Goal: Task Accomplishment & Management: Complete application form

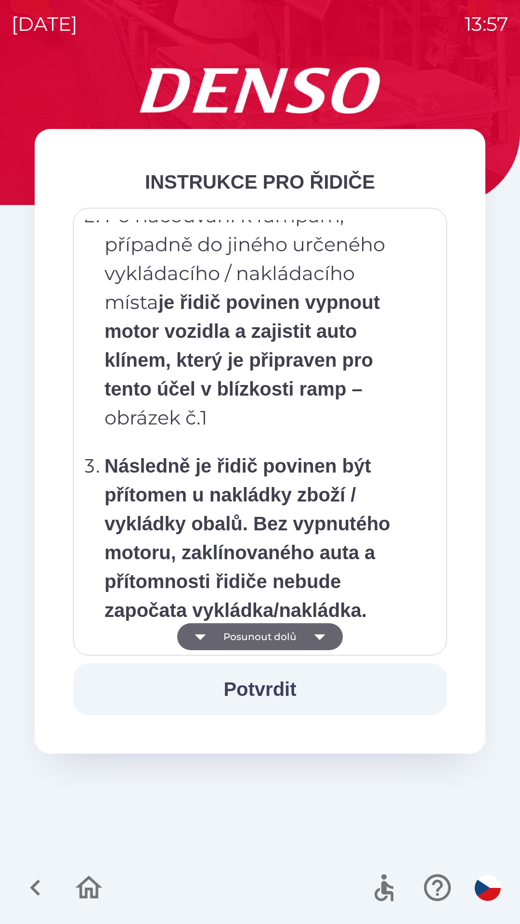
scroll to position [5411, 0]
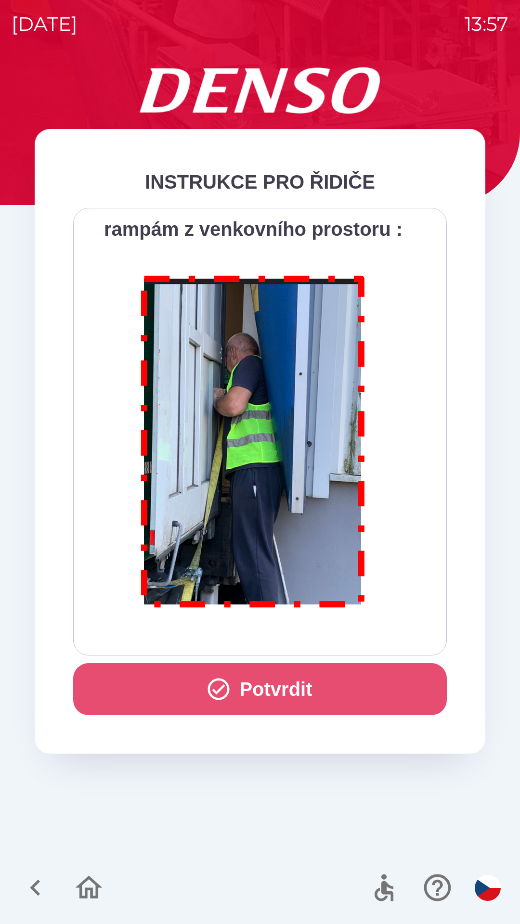
click at [220, 685] on icon "button" at bounding box center [219, 689] width 26 height 26
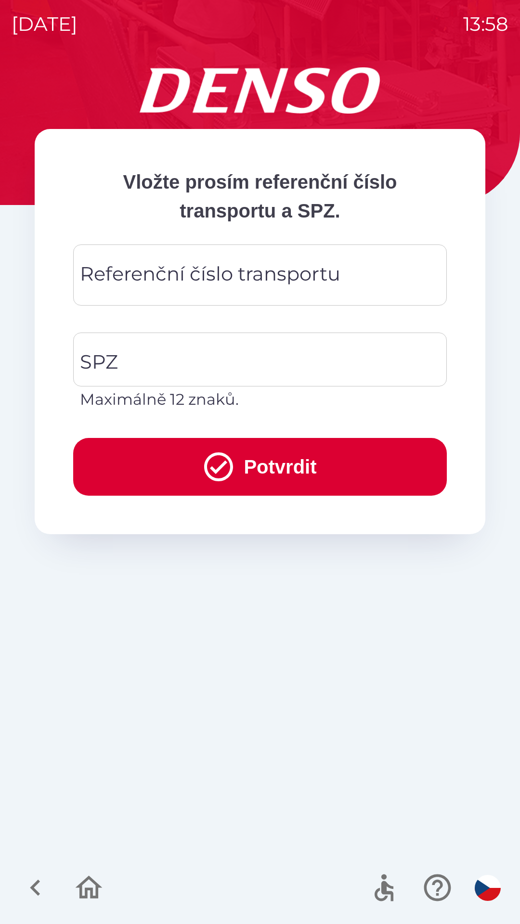
click at [212, 274] on div "Referenční číslo transportu Referenční číslo transportu" at bounding box center [260, 275] width 374 height 61
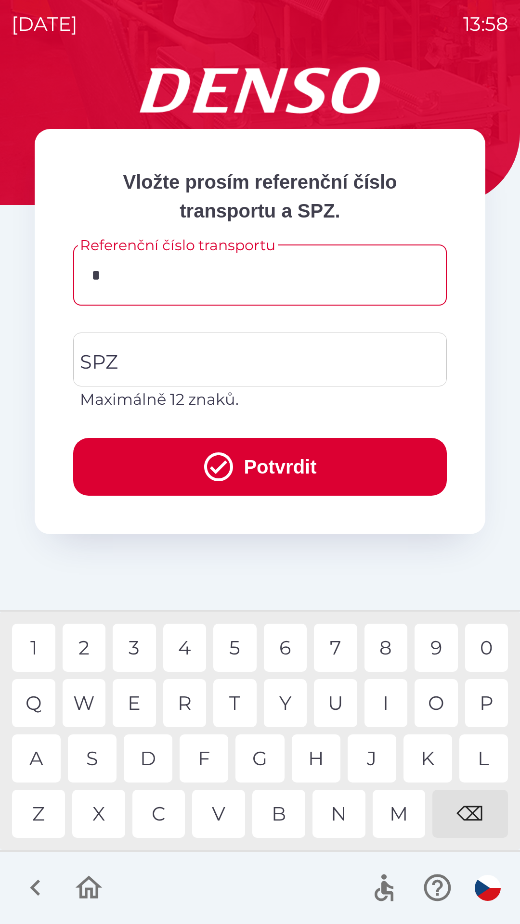
click at [141, 647] on div "3" at bounding box center [134, 648] width 43 height 48
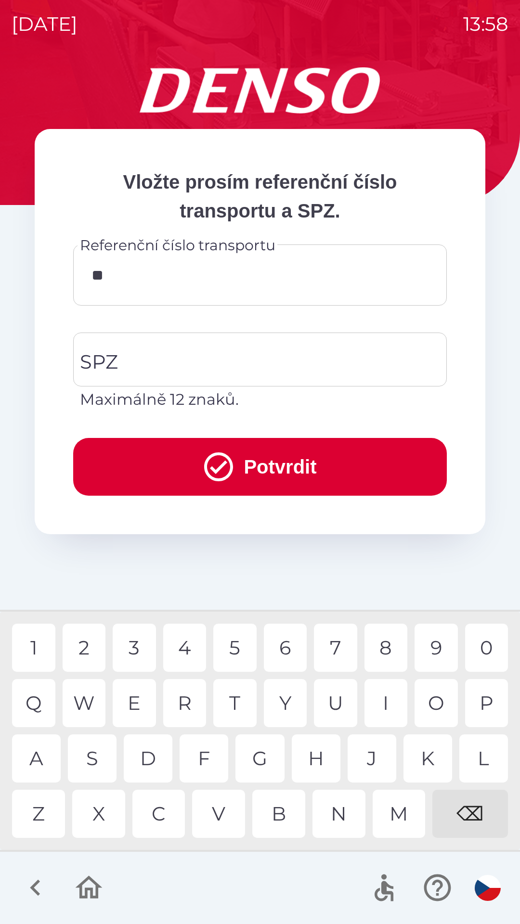
click at [184, 650] on div "4" at bounding box center [184, 648] width 43 height 48
click at [188, 649] on div "4" at bounding box center [184, 648] width 43 height 48
click at [377, 648] on div "8" at bounding box center [385, 648] width 43 height 48
type input "******"
click at [222, 360] on input "SPZ" at bounding box center [253, 359] width 351 height 45
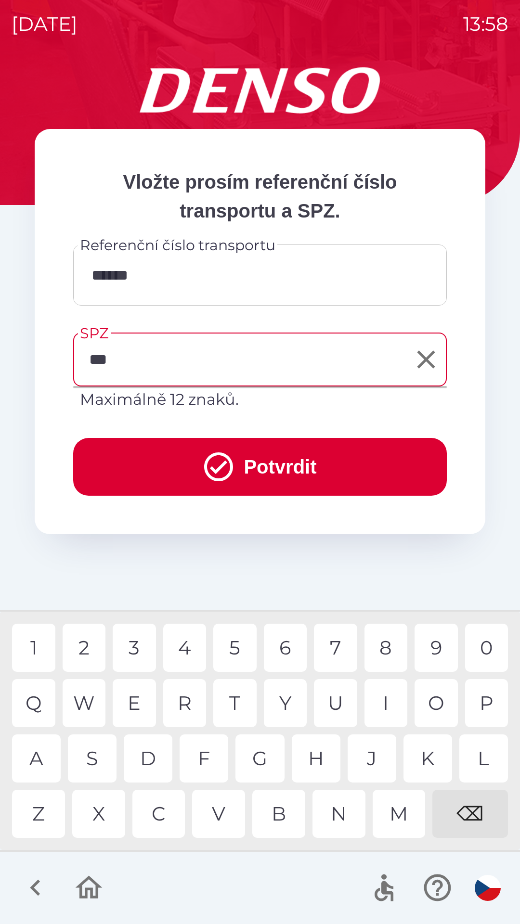
click at [484, 753] on div "L" at bounding box center [483, 759] width 49 height 48
click at [84, 643] on div "2" at bounding box center [84, 648] width 43 height 48
type input "*******"
click at [284, 461] on button "Potvrdit" at bounding box center [260, 467] width 374 height 58
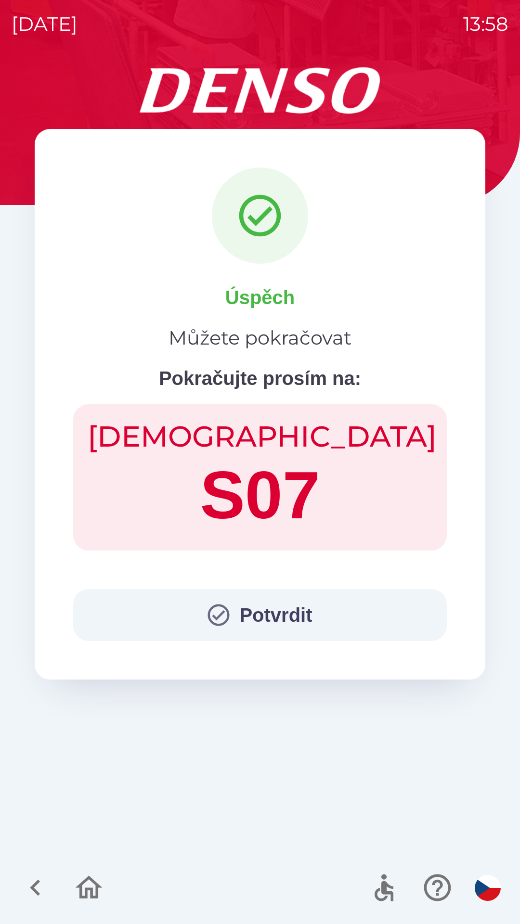
click at [288, 616] on button "Potvrdit" at bounding box center [260, 615] width 374 height 52
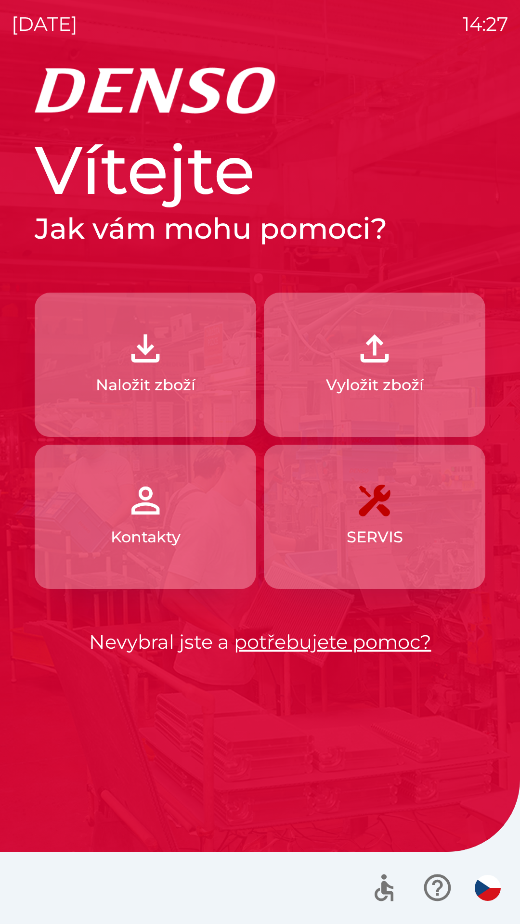
click at [370, 382] on p "Vyložit zboží" at bounding box center [375, 385] width 98 height 23
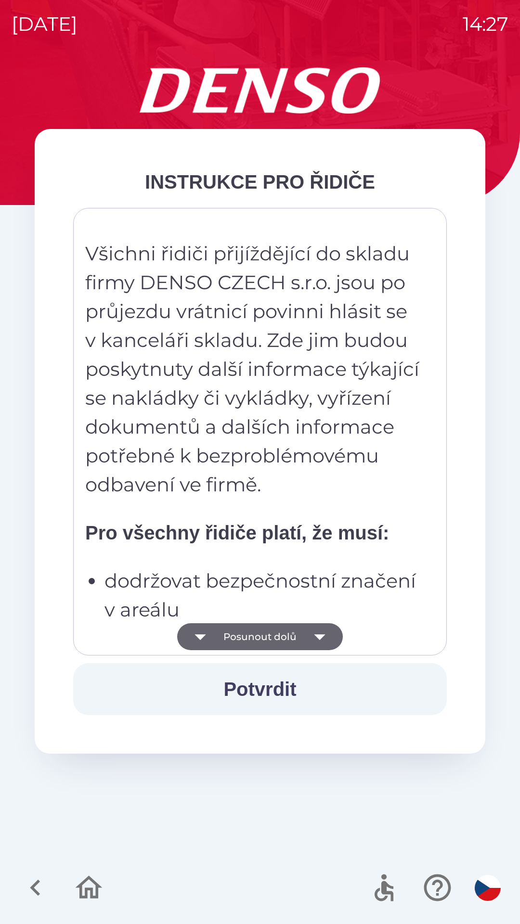
click at [280, 688] on button "Potvrdit" at bounding box center [260, 689] width 374 height 52
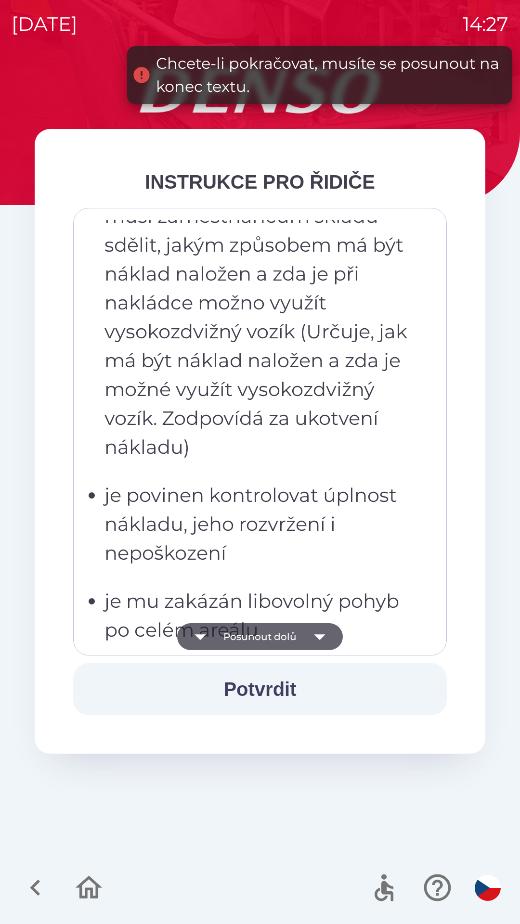
click at [315, 637] on icon "button" at bounding box center [319, 637] width 27 height 27
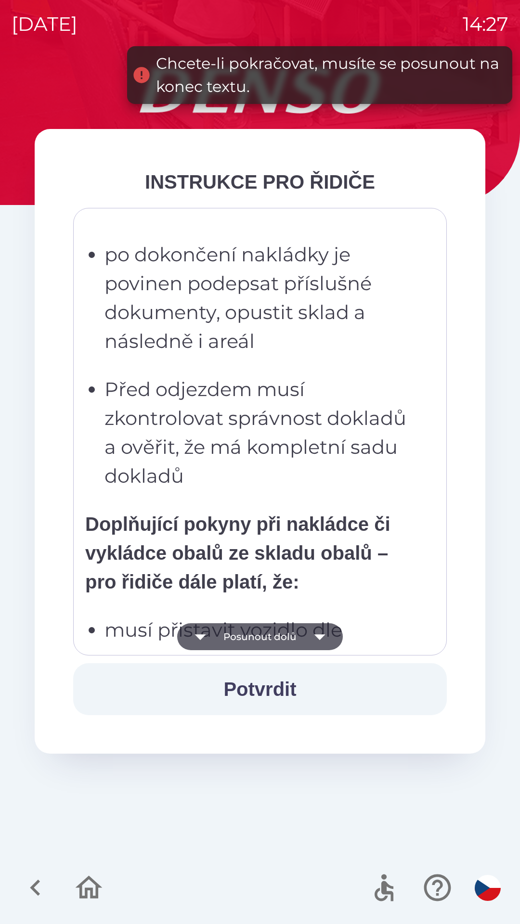
click at [319, 638] on icon "button" at bounding box center [319, 638] width 11 height 6
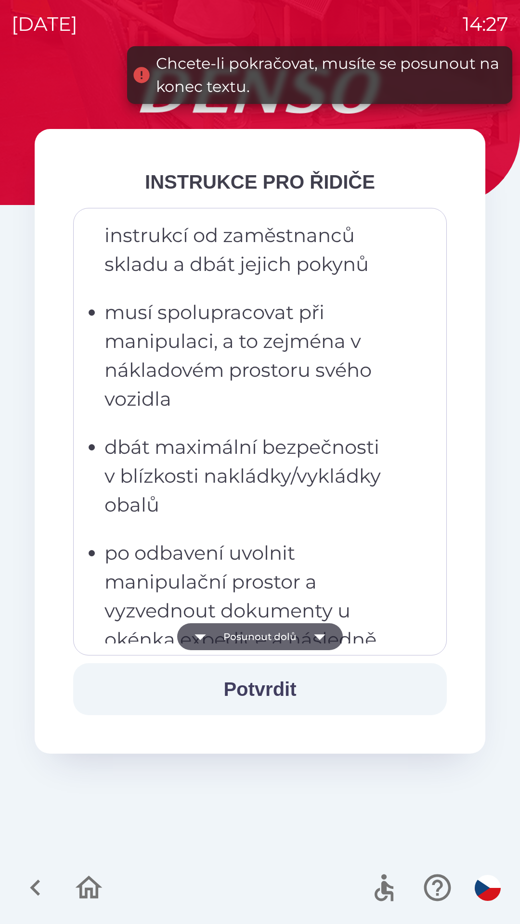
click at [319, 638] on icon "button" at bounding box center [319, 638] width 11 height 6
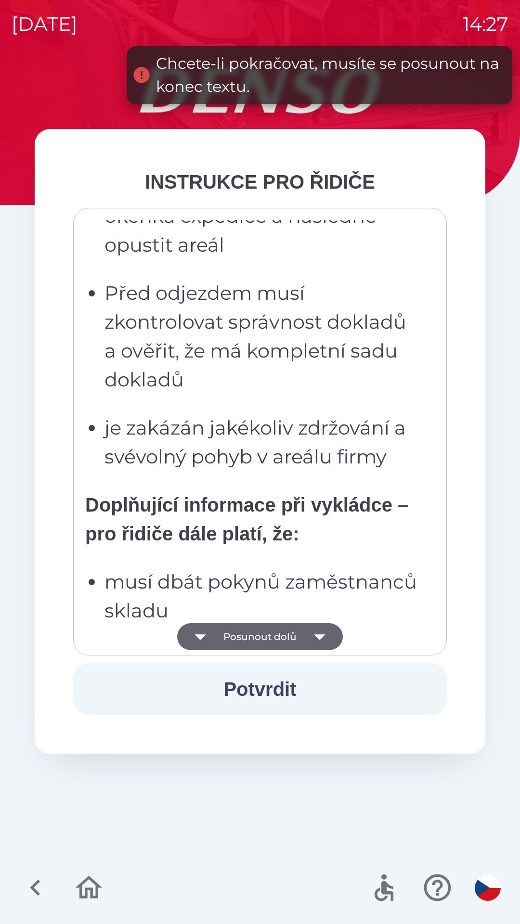
click at [320, 638] on icon "button" at bounding box center [319, 638] width 11 height 6
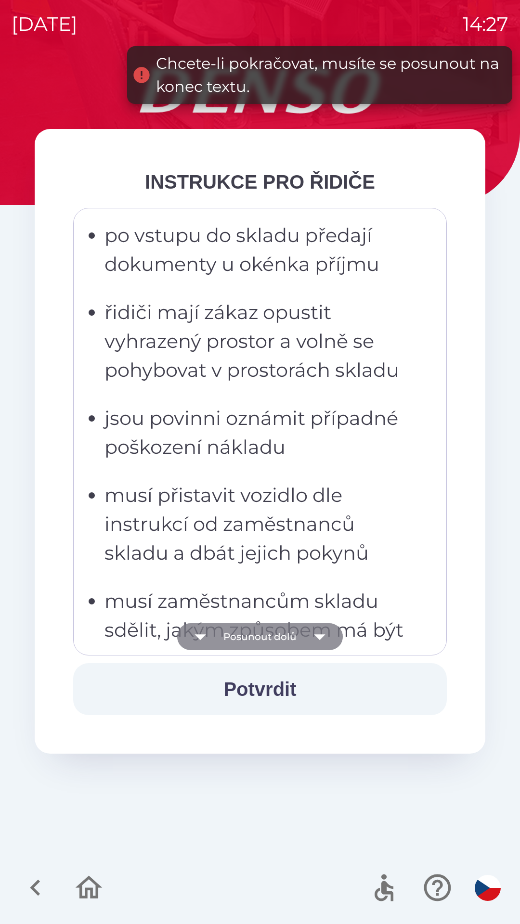
click at [321, 637] on icon "button" at bounding box center [319, 638] width 11 height 6
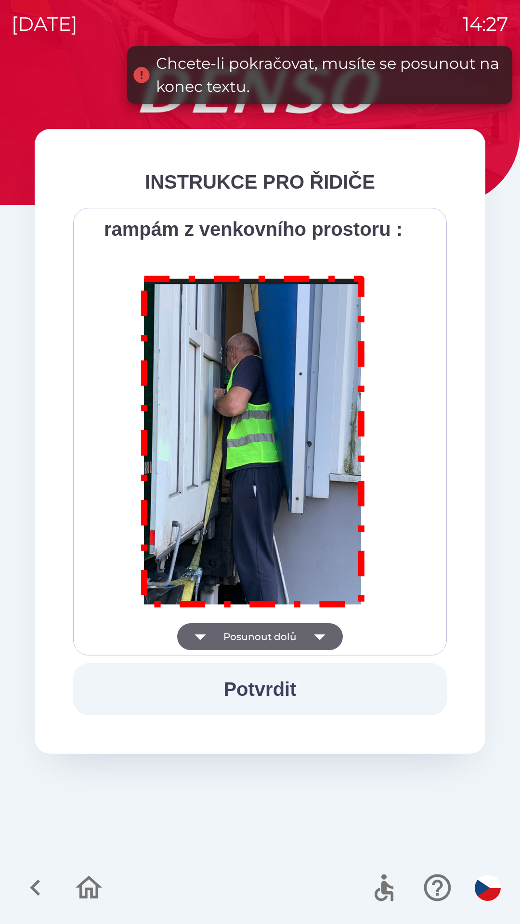
scroll to position [5411, 0]
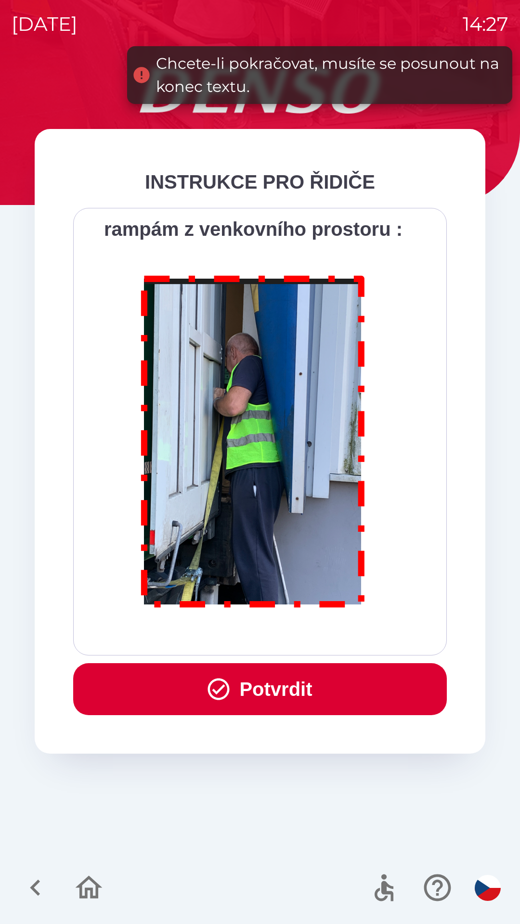
click at [294, 689] on button "Potvrdit" at bounding box center [260, 689] width 374 height 52
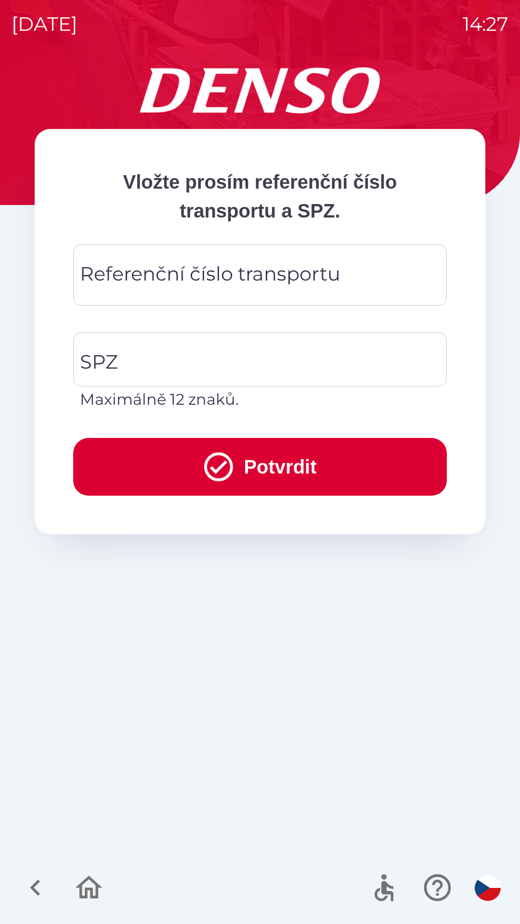
click at [228, 276] on div "Referenční číslo transportu Referenční číslo transportu" at bounding box center [260, 275] width 374 height 61
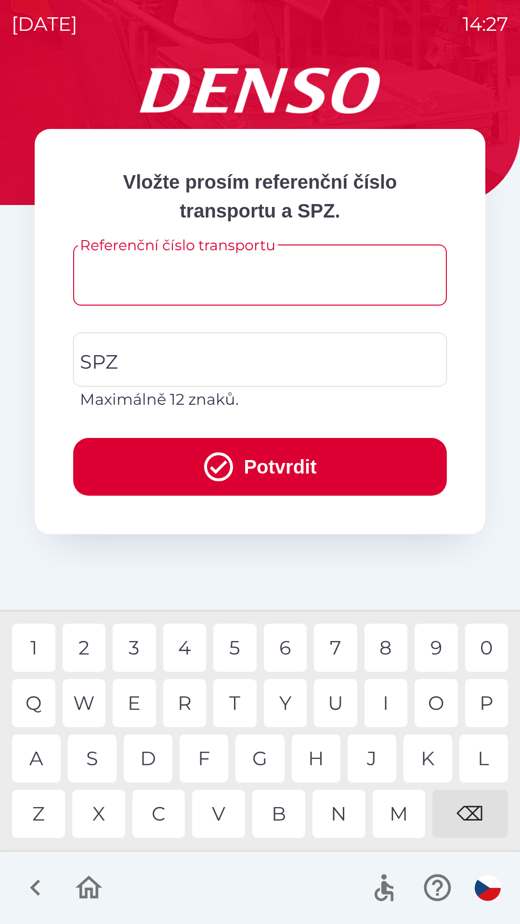
click at [204, 285] on input "Referenční číslo transportu" at bounding box center [260, 275] width 351 height 38
click at [232, 283] on input "Referenční číslo transportu" at bounding box center [260, 275] width 351 height 38
click at [245, 711] on div "T" at bounding box center [234, 703] width 43 height 48
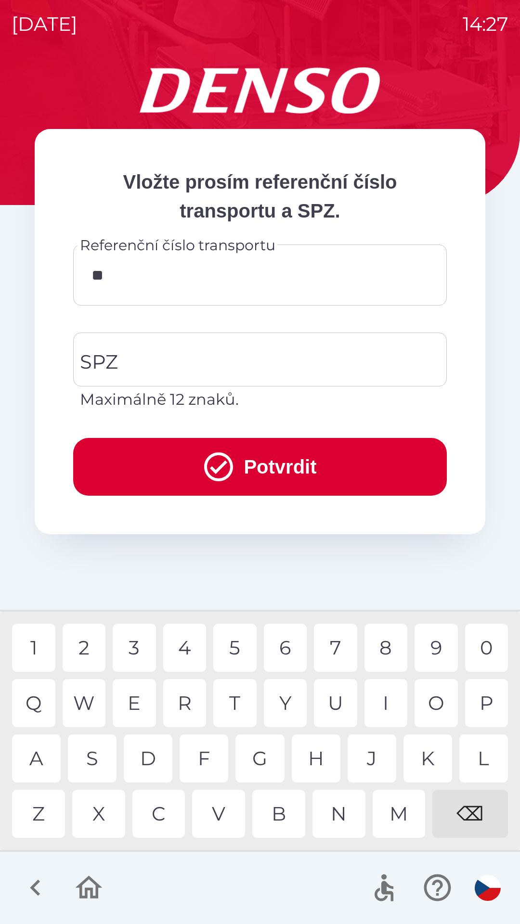
click at [180, 866] on div at bounding box center [260, 888] width 520 height 72
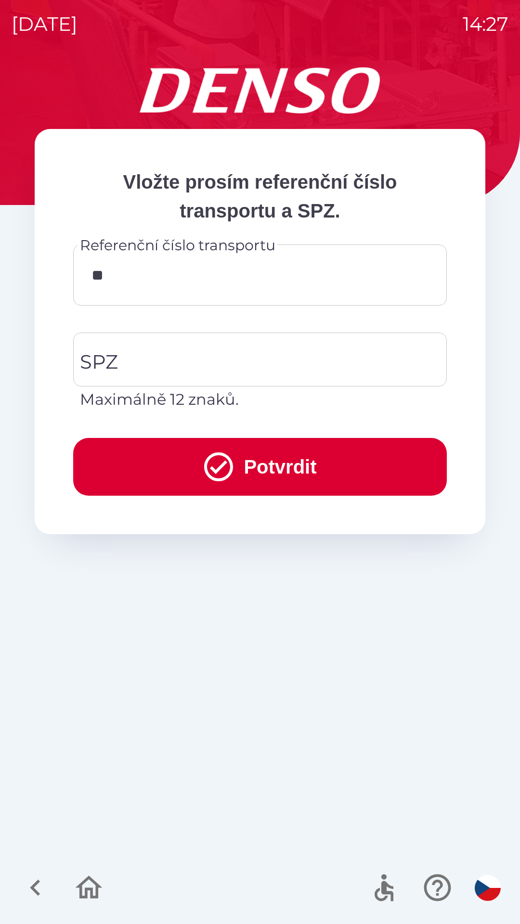
click at [197, 283] on input "**" at bounding box center [260, 275] width 351 height 38
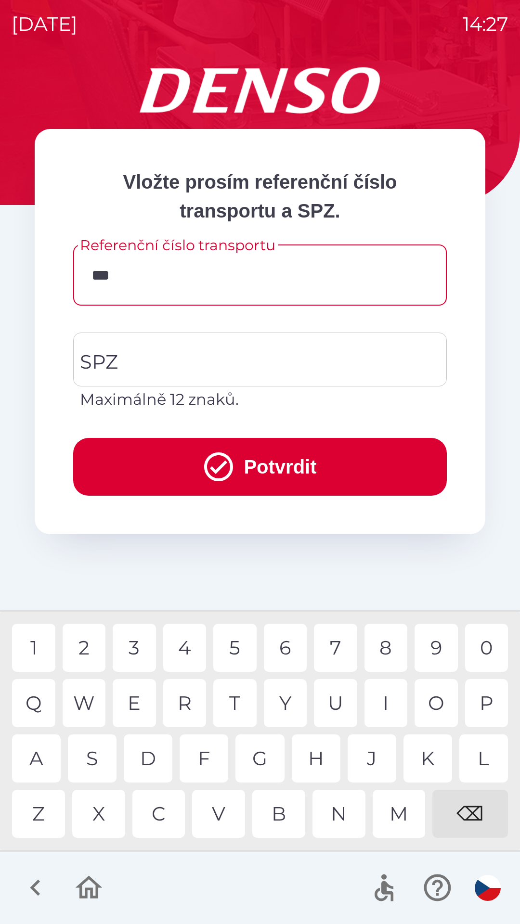
click at [89, 650] on div "2" at bounding box center [84, 648] width 43 height 48
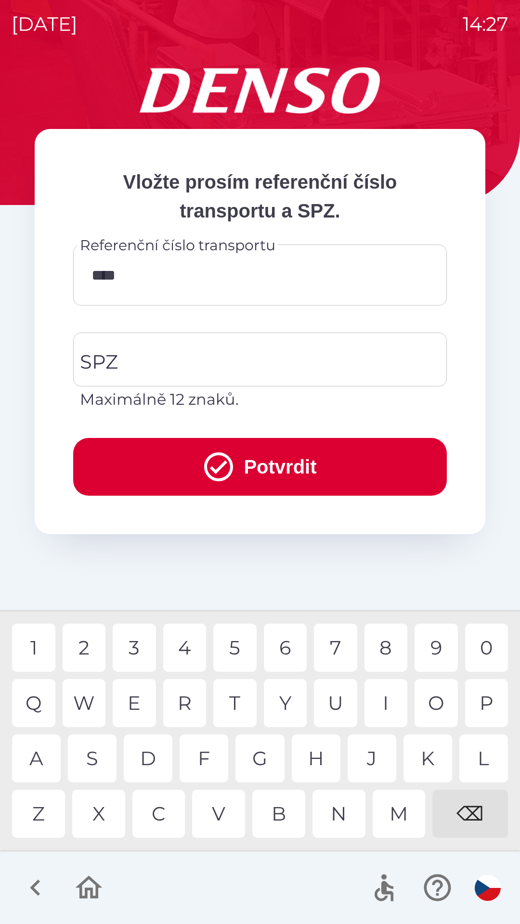
click at [479, 657] on div "0" at bounding box center [486, 648] width 43 height 48
click at [138, 644] on div "3" at bounding box center [134, 648] width 43 height 48
type input "******"
click at [137, 641] on div "3" at bounding box center [134, 648] width 43 height 48
click at [223, 369] on input "SPZ" at bounding box center [253, 359] width 351 height 45
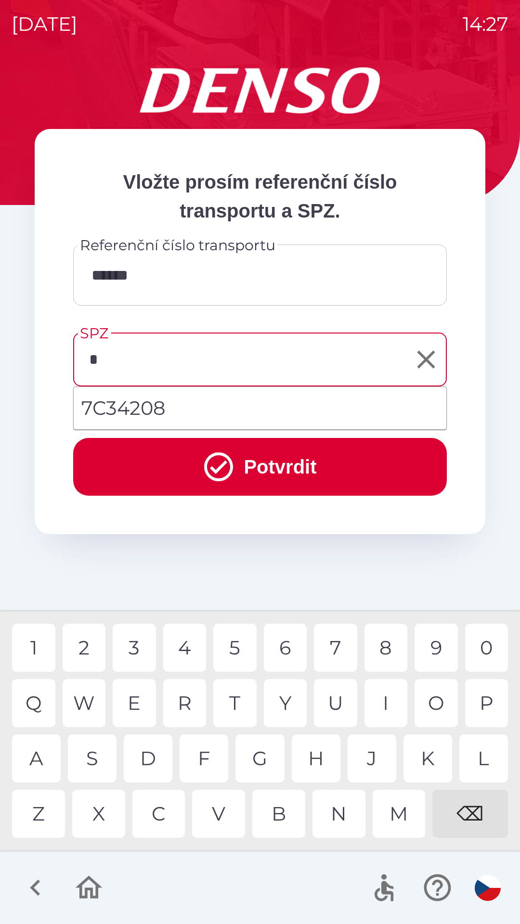
click at [186, 653] on div "4" at bounding box center [184, 648] width 43 height 48
type input "*******"
click at [340, 472] on button "Potvrdit" at bounding box center [260, 467] width 374 height 58
